Goal: Book appointment/travel/reservation

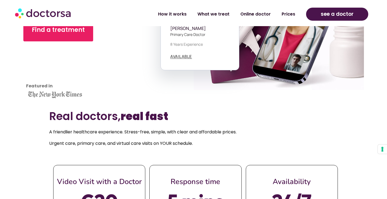
scroll to position [220, 0]
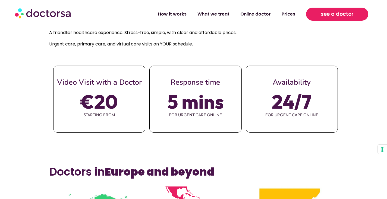
click at [345, 18] on span "see a doctor" at bounding box center [337, 14] width 33 height 9
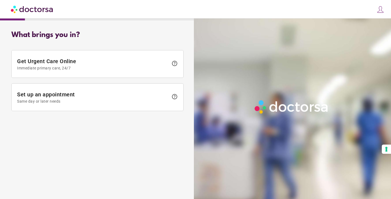
type input "**********"
click at [381, 10] on img at bounding box center [381, 10] width 8 height 8
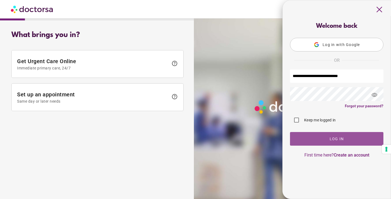
click at [328, 136] on span "button" at bounding box center [336, 139] width 93 height 14
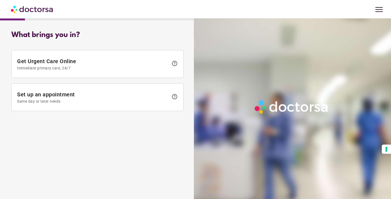
click at [381, 11] on span "menu" at bounding box center [379, 9] width 10 height 10
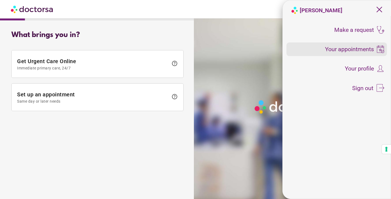
click at [359, 48] on span "Your appointments" at bounding box center [349, 49] width 49 height 6
